Goal: Information Seeking & Learning: Learn about a topic

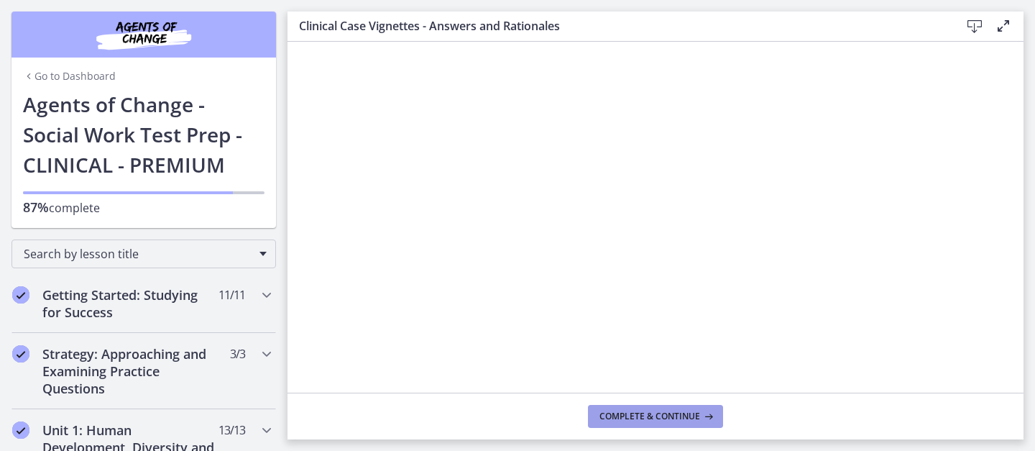
click at [625, 411] on span "Complete & continue" at bounding box center [649, 415] width 101 height 11
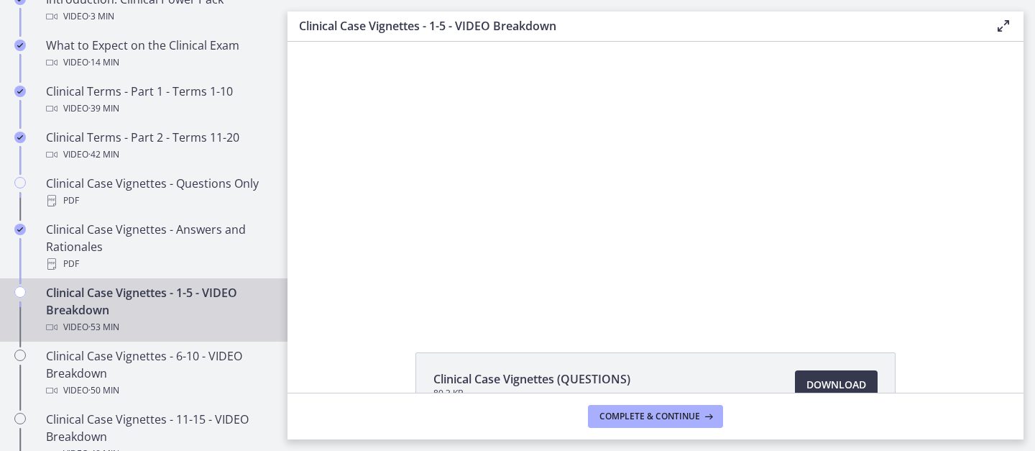
scroll to position [735, 0]
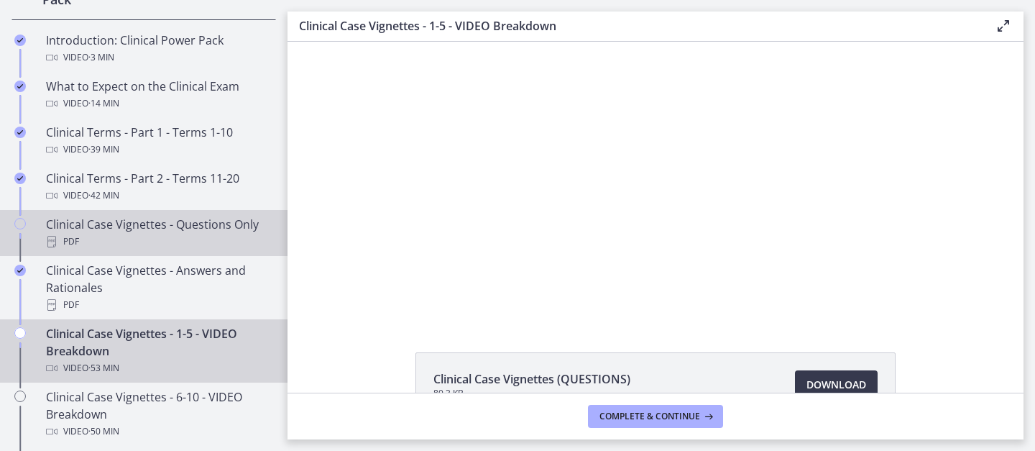
click at [93, 238] on div "PDF" at bounding box center [158, 241] width 224 height 17
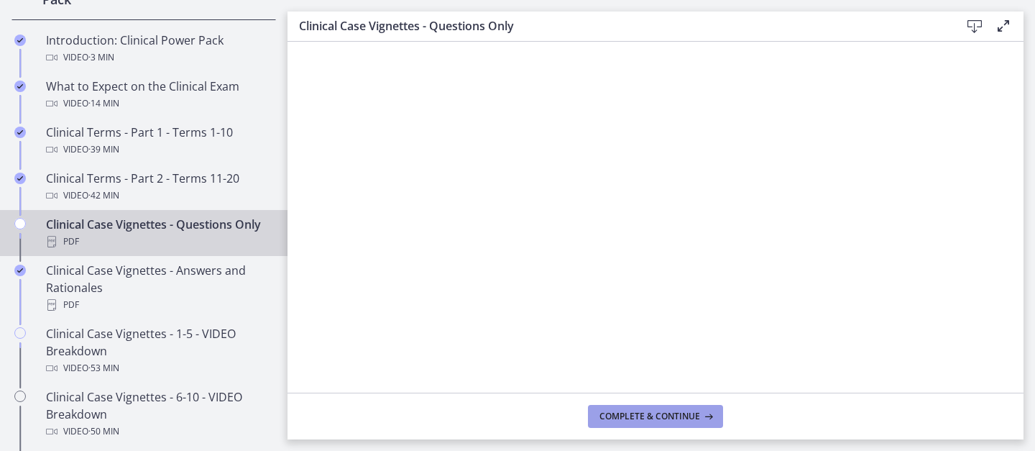
click at [632, 415] on span "Complete & continue" at bounding box center [649, 415] width 101 height 11
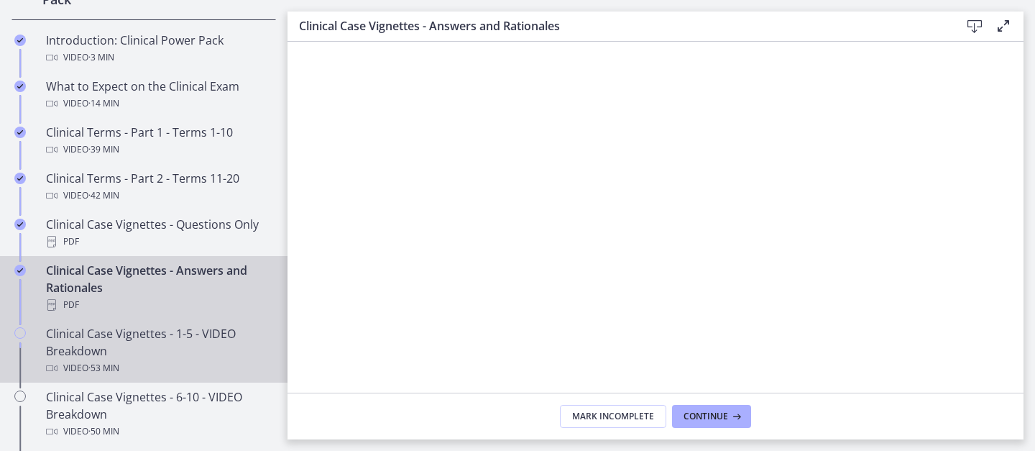
click at [179, 341] on div "Clinical Case Vignettes - 1-5 - VIDEO Breakdown Video · 53 min" at bounding box center [158, 351] width 224 height 52
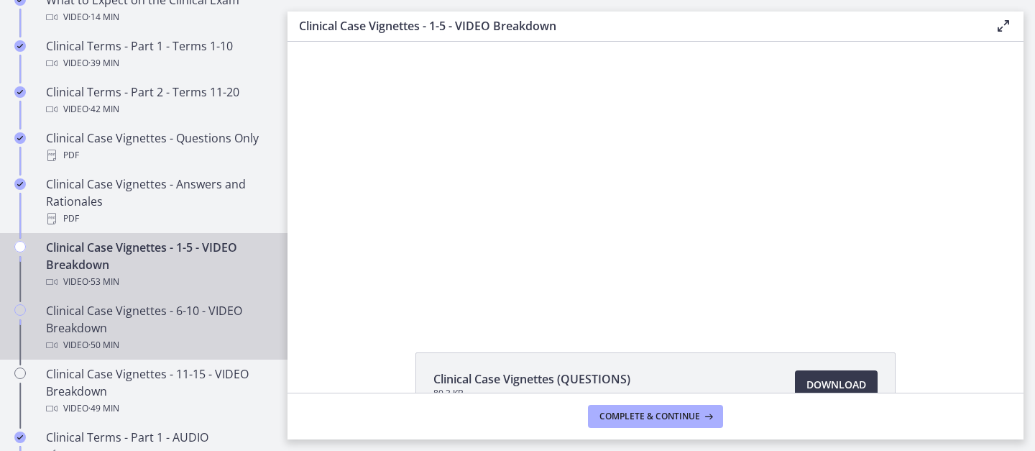
scroll to position [826, 0]
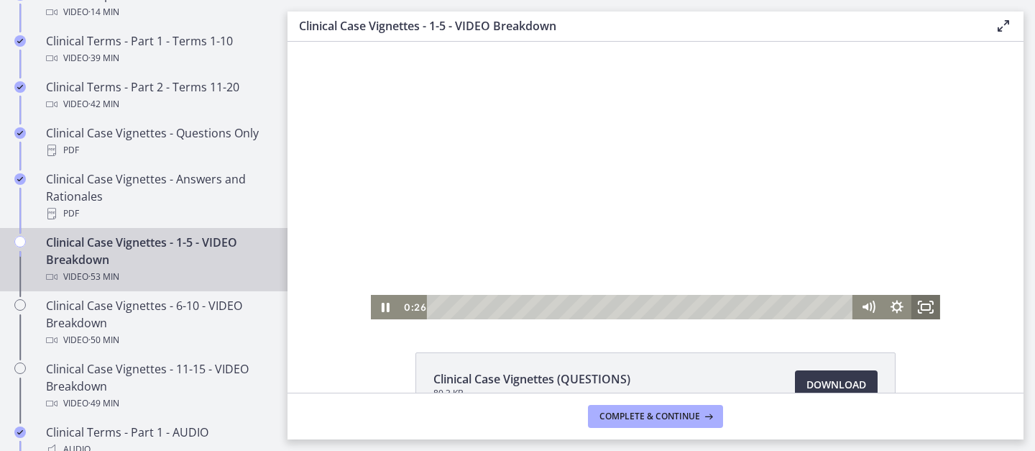
click at [931, 308] on icon "Fullscreen" at bounding box center [925, 307] width 29 height 24
click at [662, 125] on div at bounding box center [655, 180] width 569 height 277
